Goal: Task Accomplishment & Management: Use online tool/utility

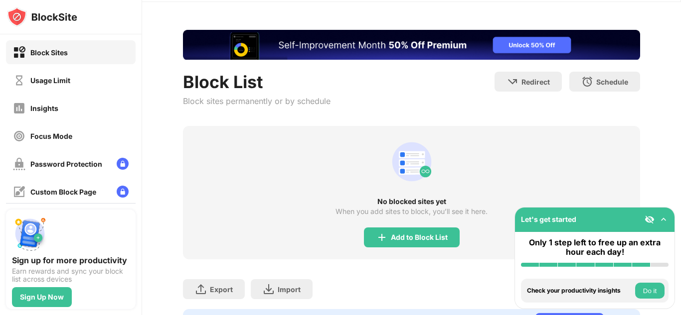
scroll to position [50, 0]
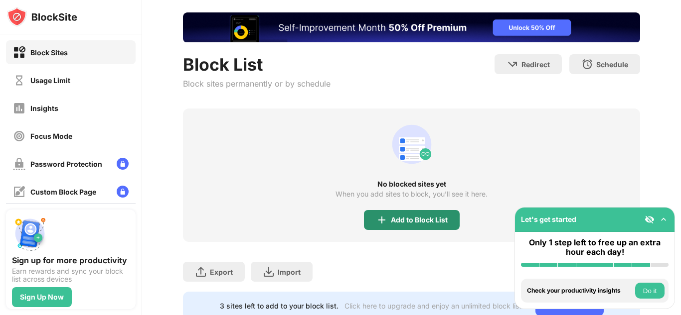
click at [414, 216] on div "Add to Block List" at bounding box center [419, 220] width 57 height 8
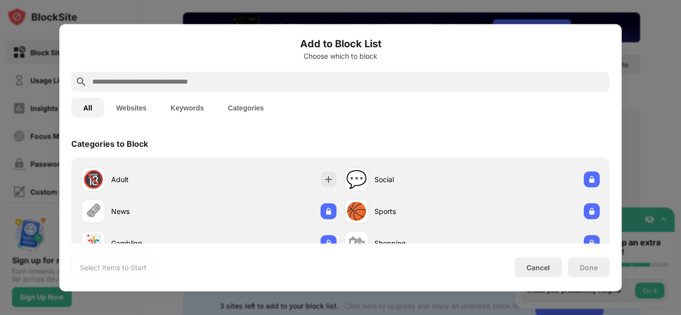
click at [197, 78] on input "text" at bounding box center [348, 82] width 514 height 12
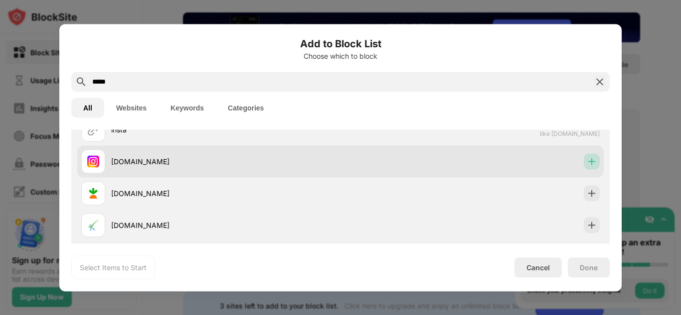
click at [586, 161] on img at bounding box center [591, 161] width 10 height 10
click at [584, 166] on div at bounding box center [591, 161] width 16 height 16
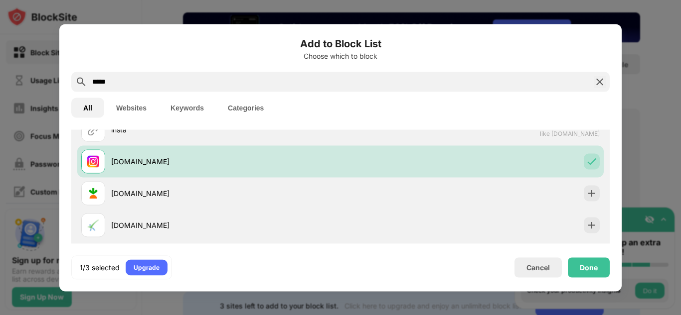
drag, startPoint x: 128, startPoint y: 89, endPoint x: 0, endPoint y: 107, distance: 129.3
click at [0, 315] on div "Add to Block List Choose which to block ***** All Websites Keywords Categories …" at bounding box center [340, 315] width 681 height 0
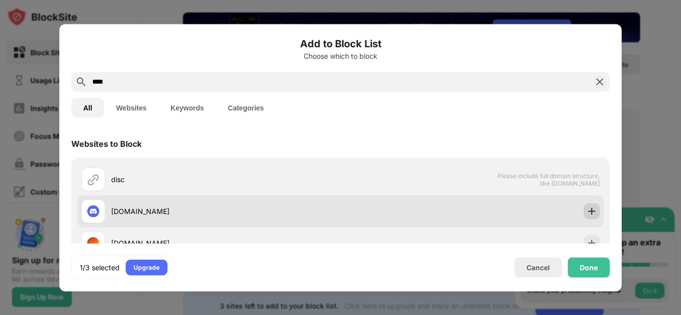
click at [588, 207] on img at bounding box center [591, 211] width 10 height 10
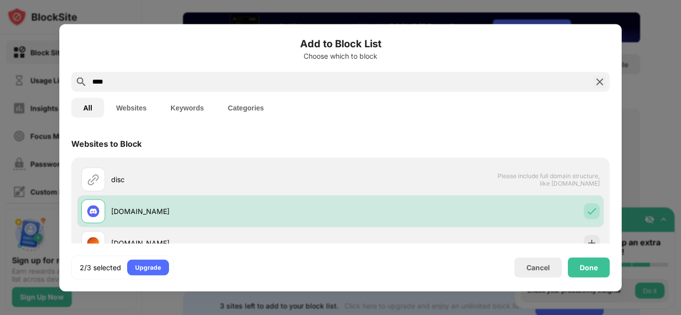
drag, startPoint x: 137, startPoint y: 84, endPoint x: 0, endPoint y: 87, distance: 137.5
click at [0, 315] on div "Add to Block List Choose which to block **** All Websites Keywords Categories W…" at bounding box center [340, 315] width 681 height 0
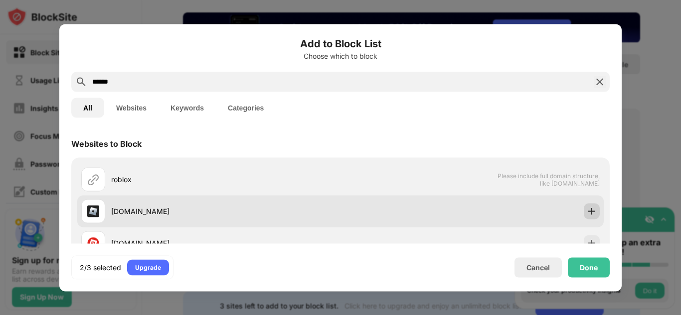
type input "******"
click at [587, 215] on img at bounding box center [591, 211] width 10 height 10
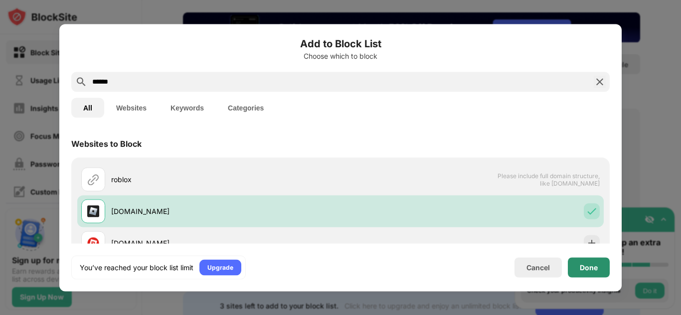
click at [591, 271] on div "Done" at bounding box center [588, 268] width 18 height 8
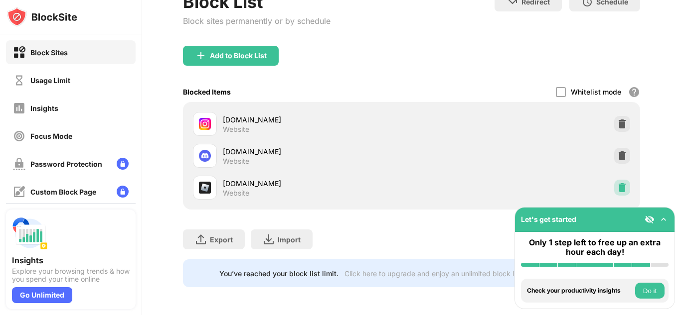
click at [617, 183] on img at bounding box center [622, 188] width 10 height 10
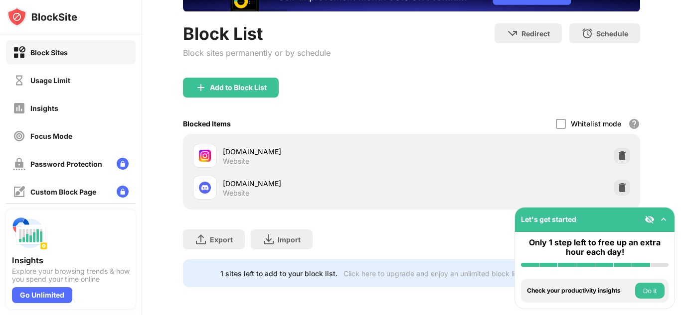
click at [617, 183] on img at bounding box center [622, 188] width 10 height 10
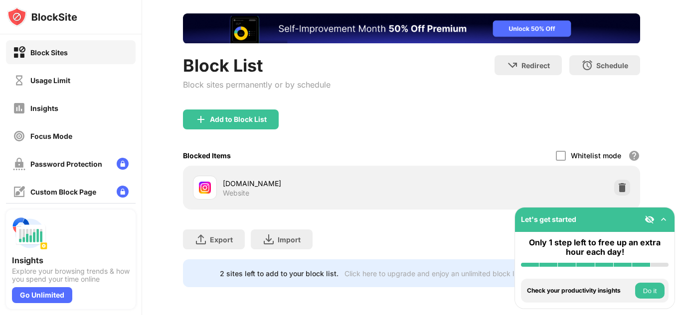
click at [617, 183] on img at bounding box center [622, 188] width 10 height 10
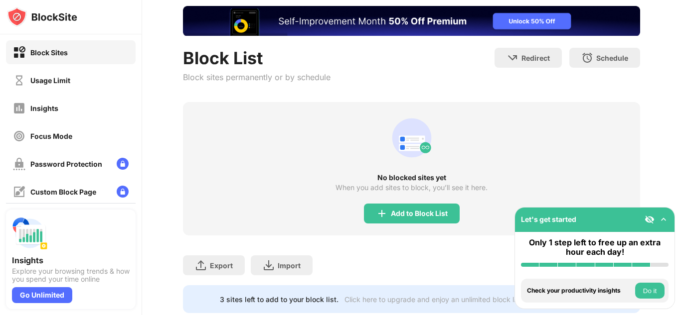
scroll to position [90, 0]
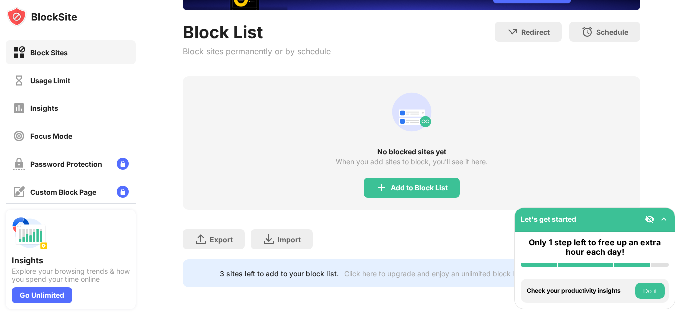
click at [614, 181] on div "No blocked sites yet When you add sites to block, you’ll see it here. Add to Bl…" at bounding box center [411, 143] width 457 height 134
